Goal: Task Accomplishment & Management: Complete application form

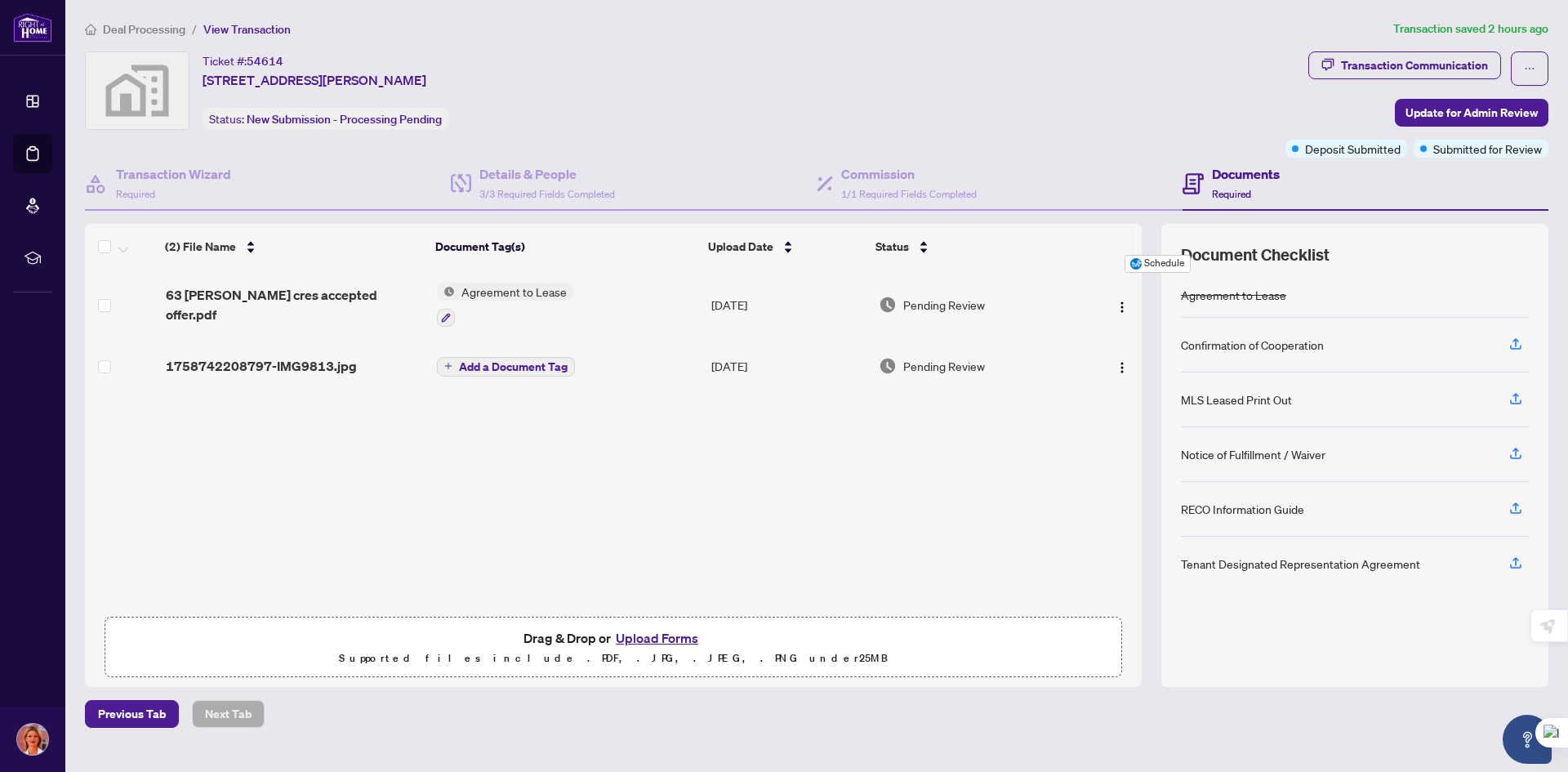
click at [671, 637] on button "Upload Forms" at bounding box center [657, 637] width 92 height 21
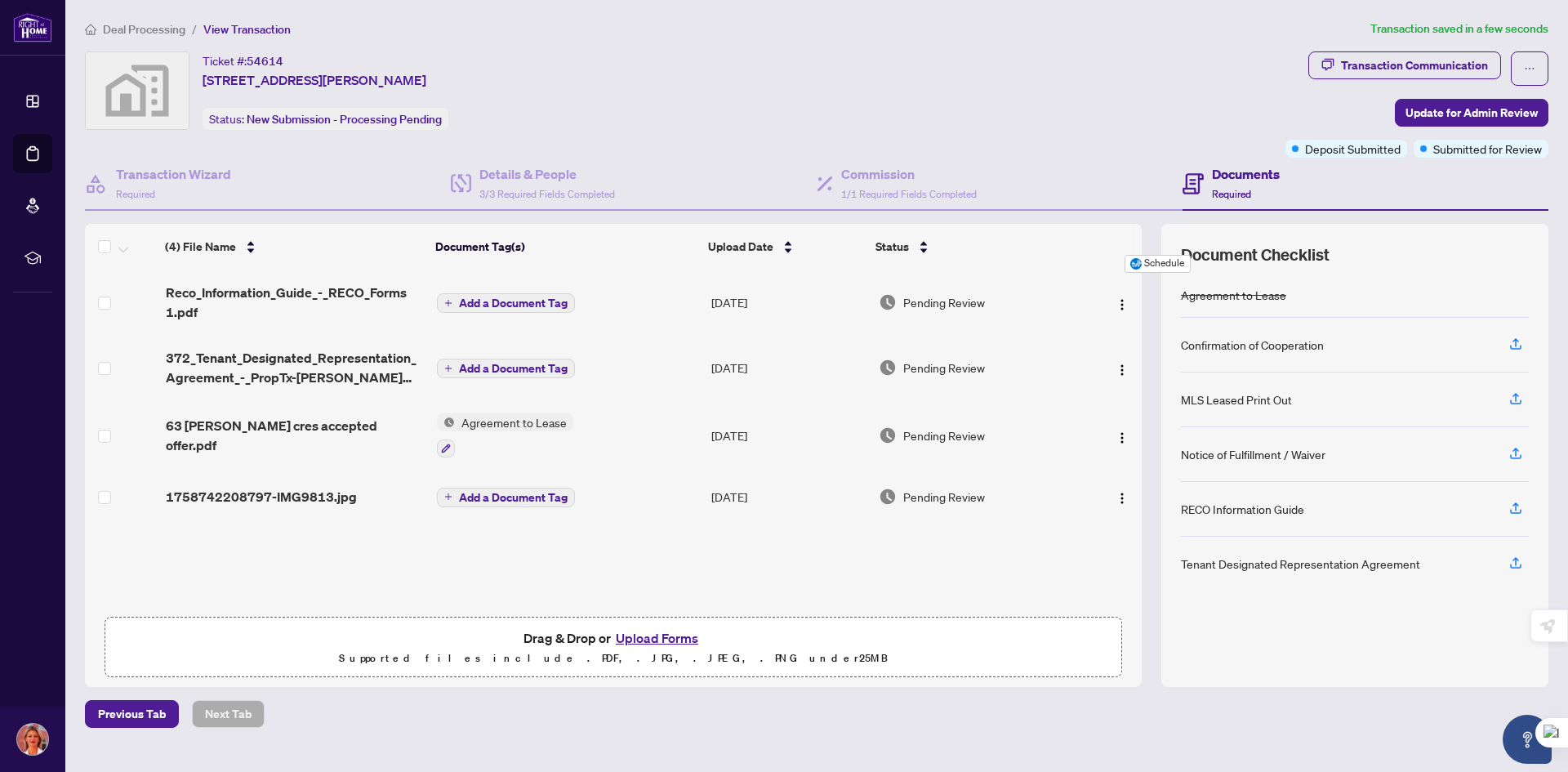
click at [657, 636] on button "Upload Forms" at bounding box center [657, 637] width 92 height 21
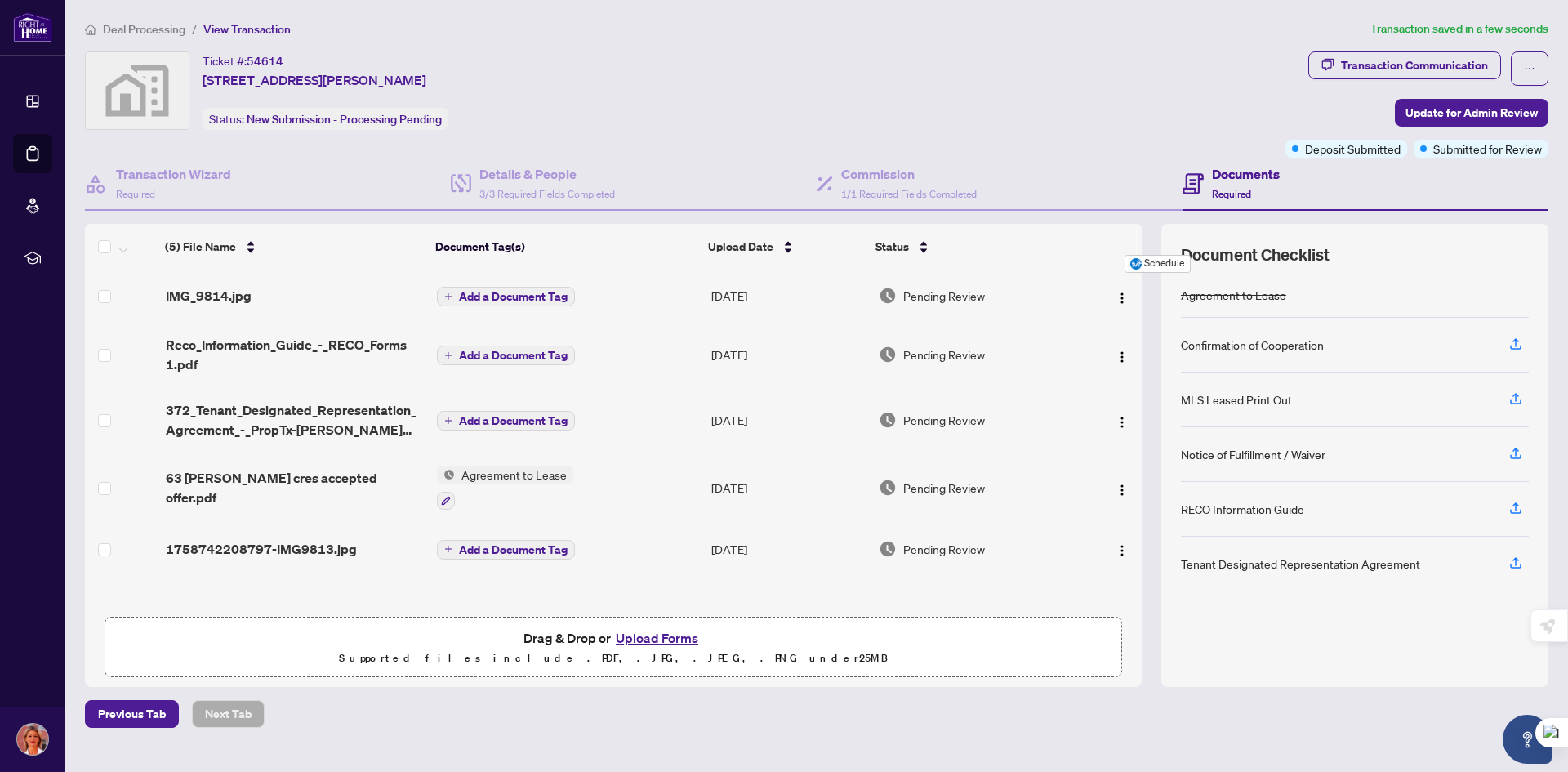
click at [518, 548] on span "Add a Document Tag" at bounding box center [513, 550] width 109 height 11
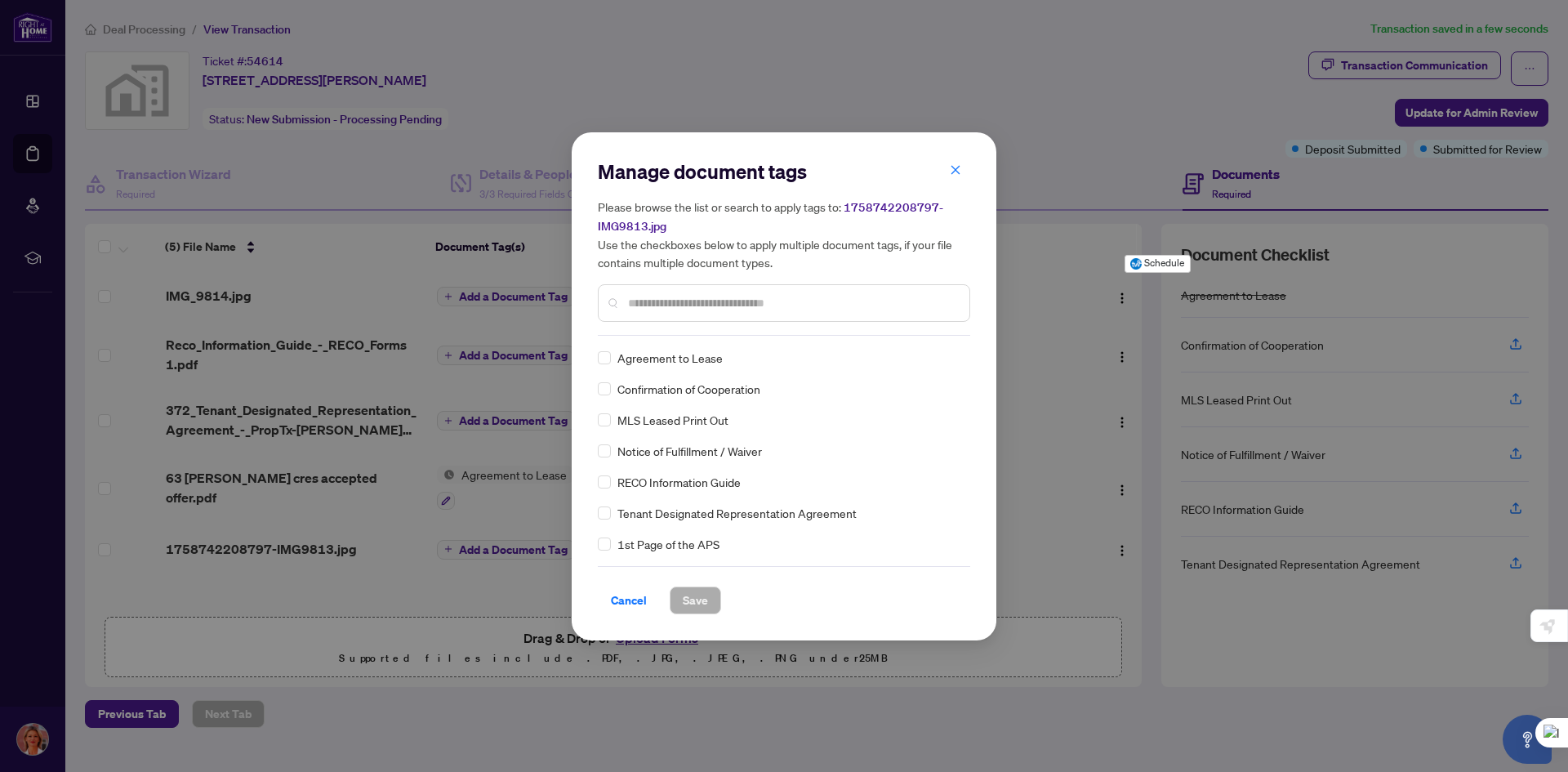
click at [653, 301] on input "text" at bounding box center [791, 303] width 328 height 18
type input "***"
click at [687, 602] on span "Save" at bounding box center [695, 600] width 25 height 26
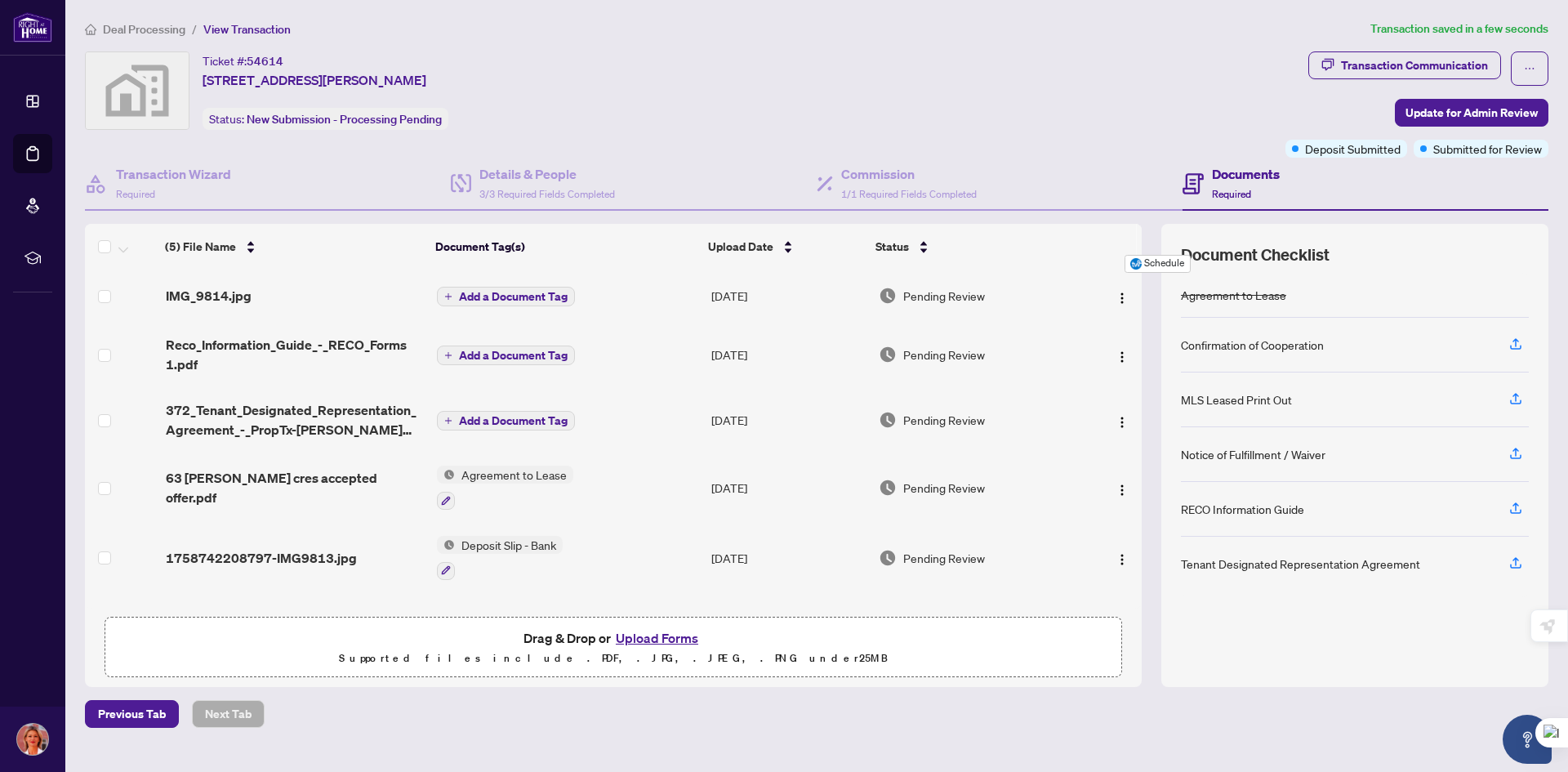
click at [500, 294] on span "Add a Document Tag" at bounding box center [513, 296] width 109 height 11
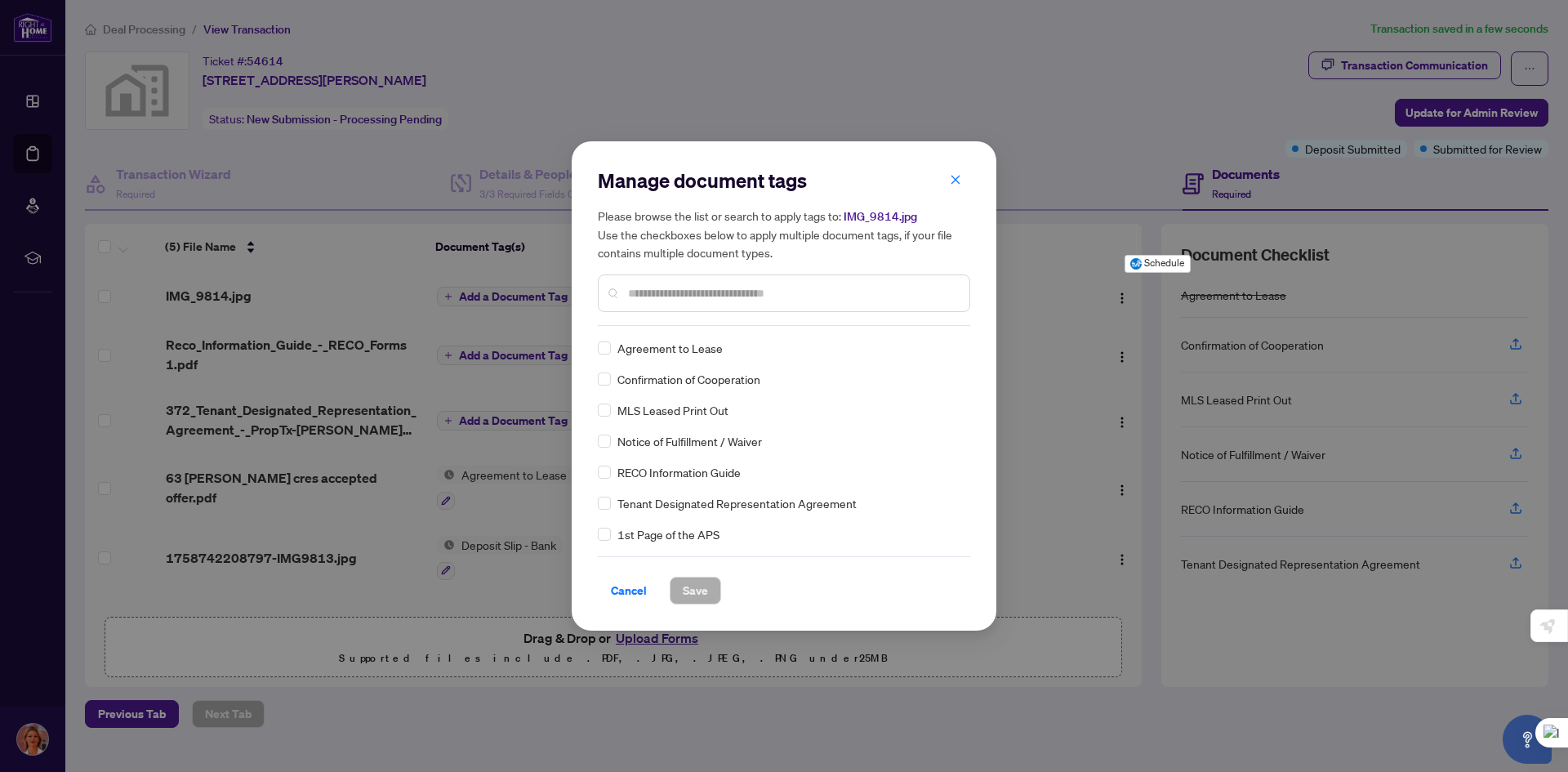
click at [657, 294] on input "text" at bounding box center [791, 293] width 328 height 18
type input "*******"
click at [692, 585] on span "Save" at bounding box center [695, 591] width 25 height 26
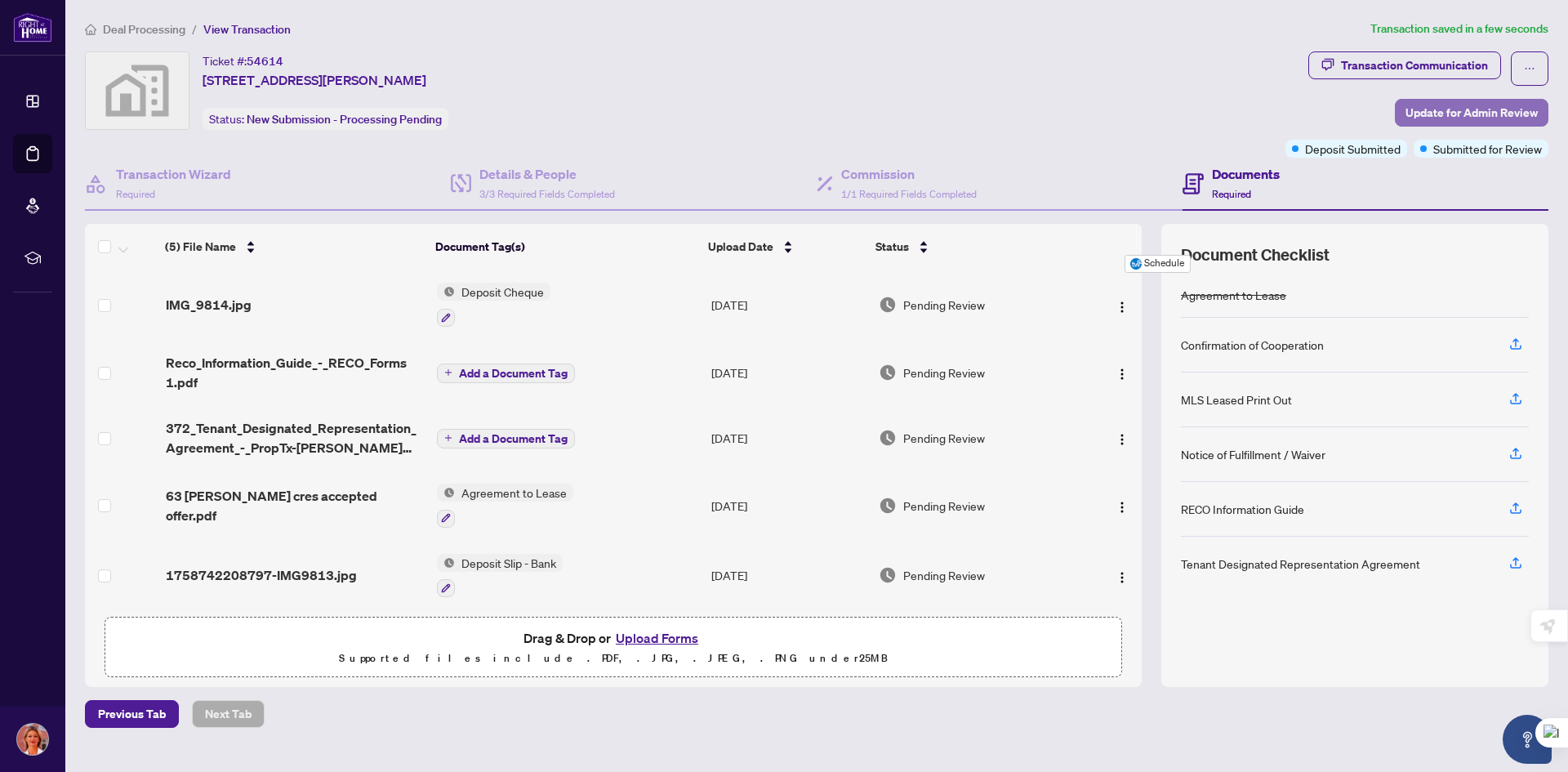
click at [1467, 107] on span "Update for Admin Review" at bounding box center [1471, 112] width 132 height 26
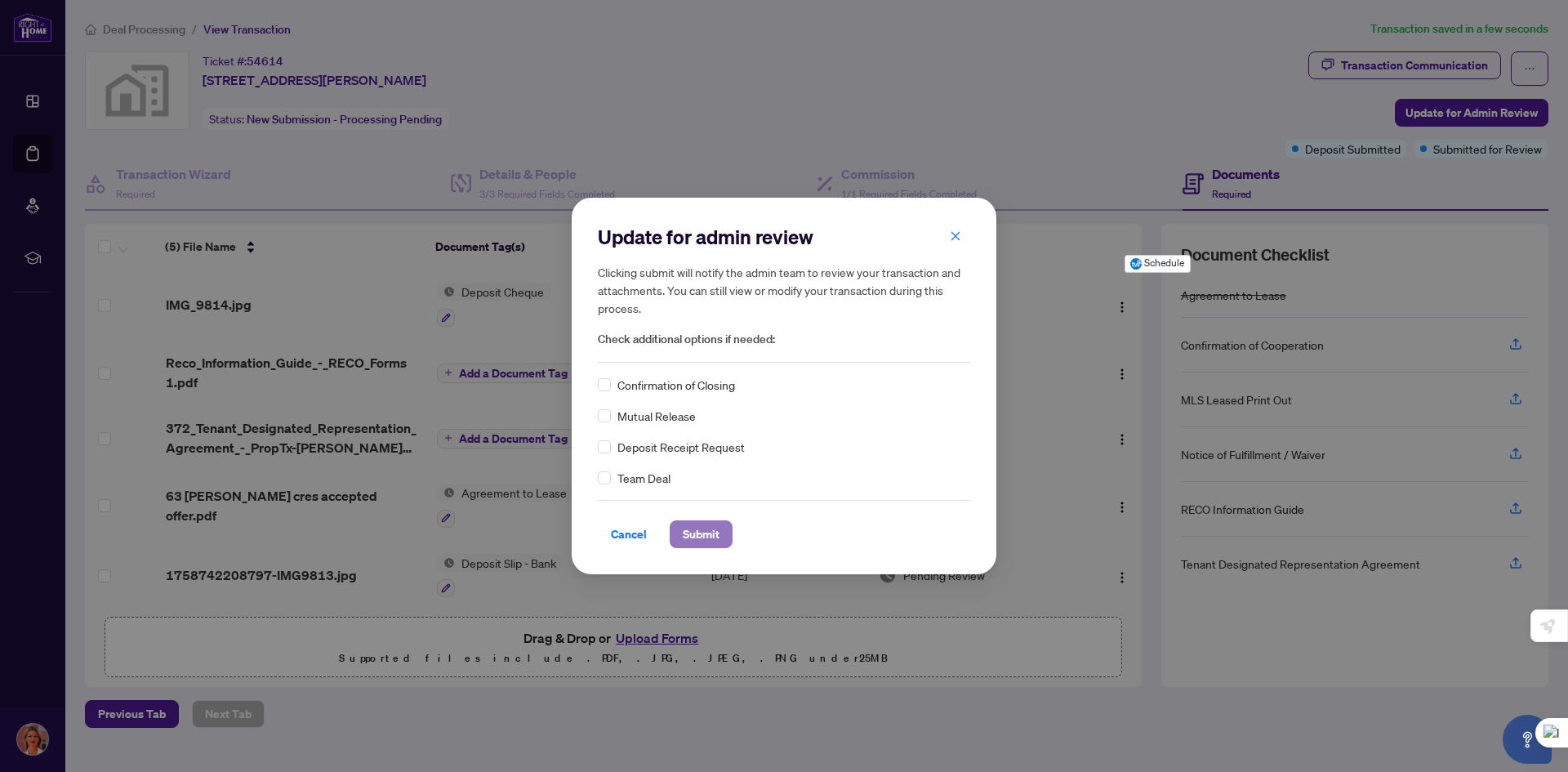
click at [699, 529] on span "Submit" at bounding box center [701, 534] width 37 height 26
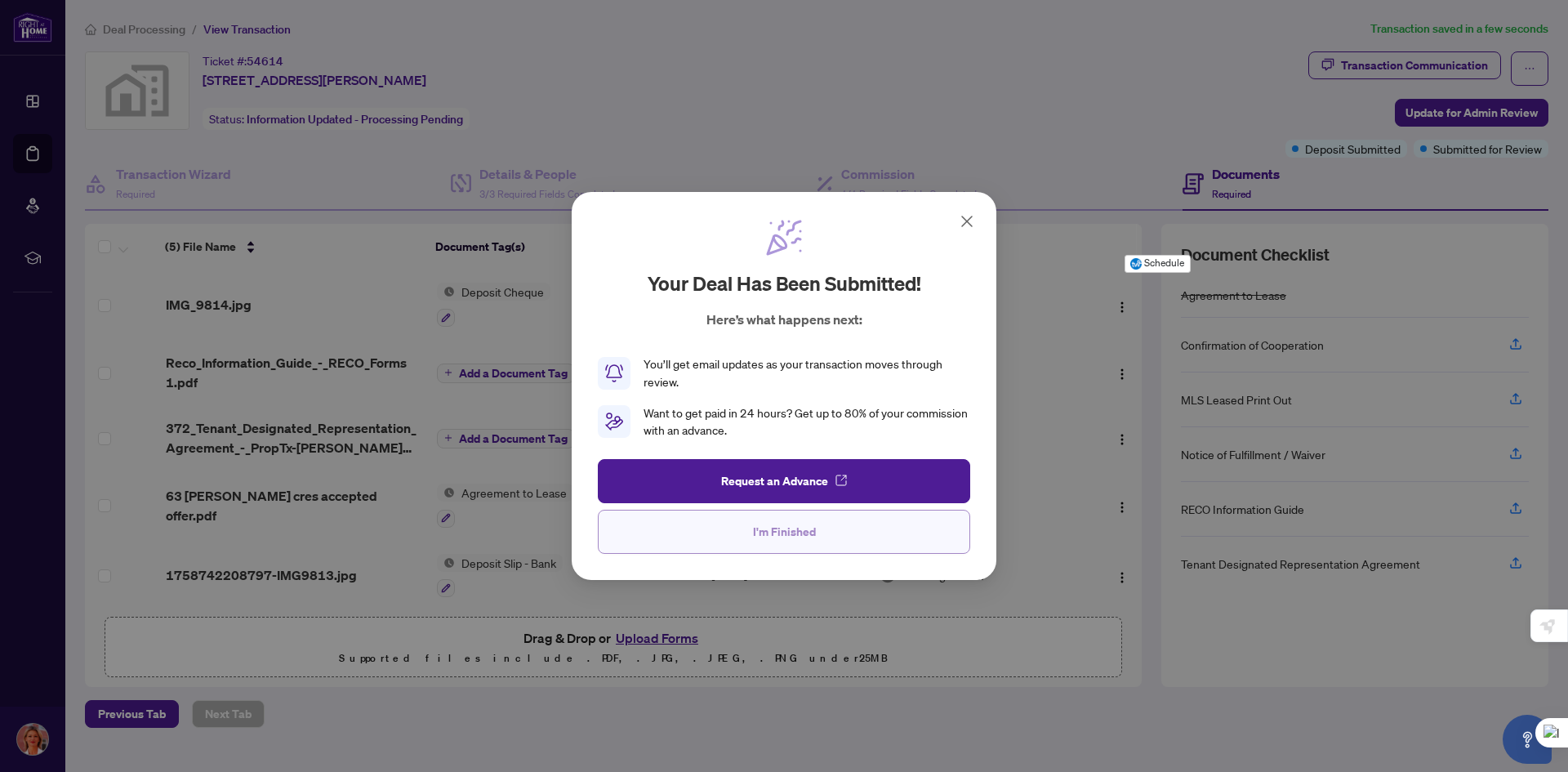
click at [825, 527] on button "I'm Finished" at bounding box center [784, 531] width 372 height 44
